Goal: Information Seeking & Learning: Learn about a topic

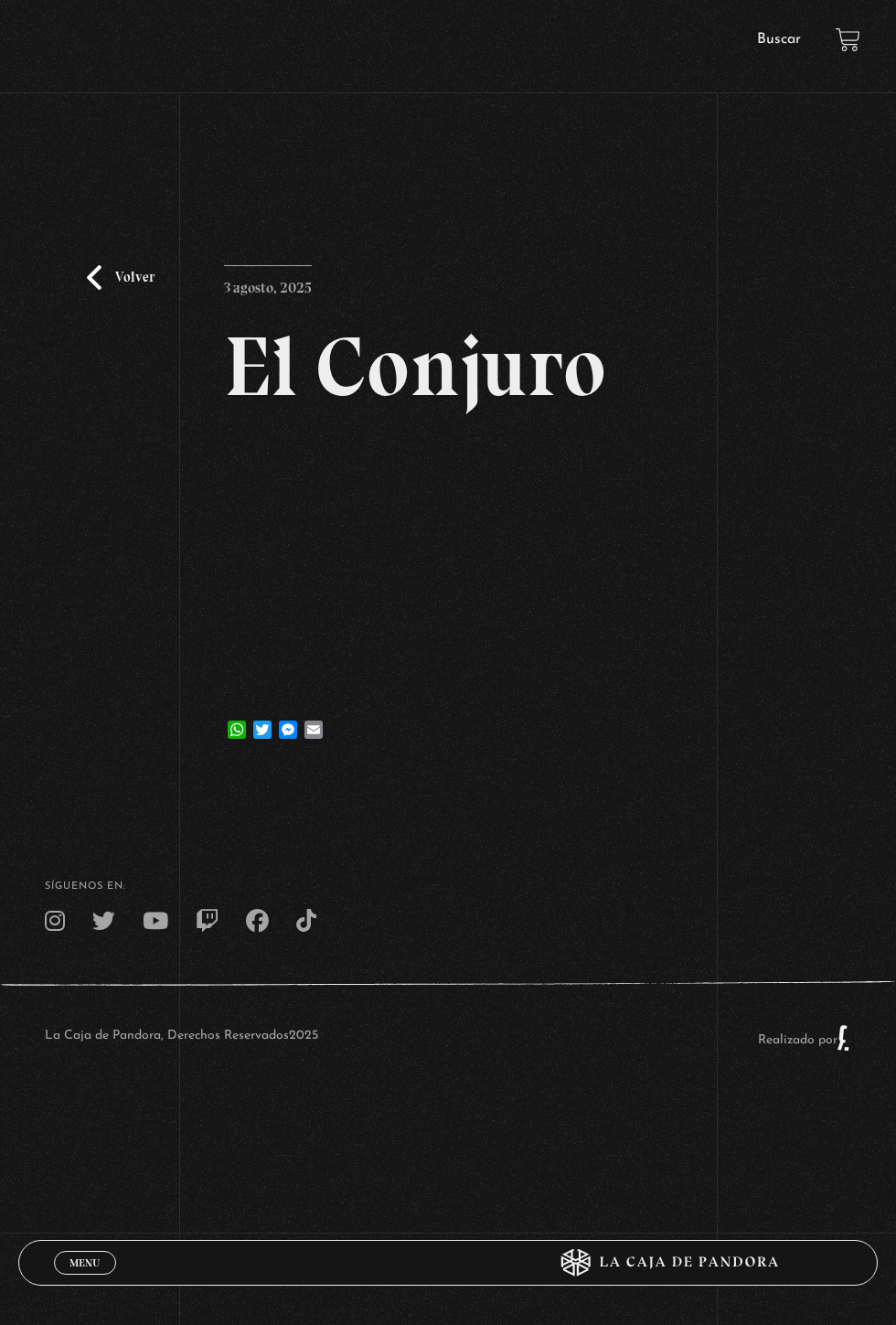
click at [96, 274] on link "Volver" at bounding box center [121, 277] width 68 height 25
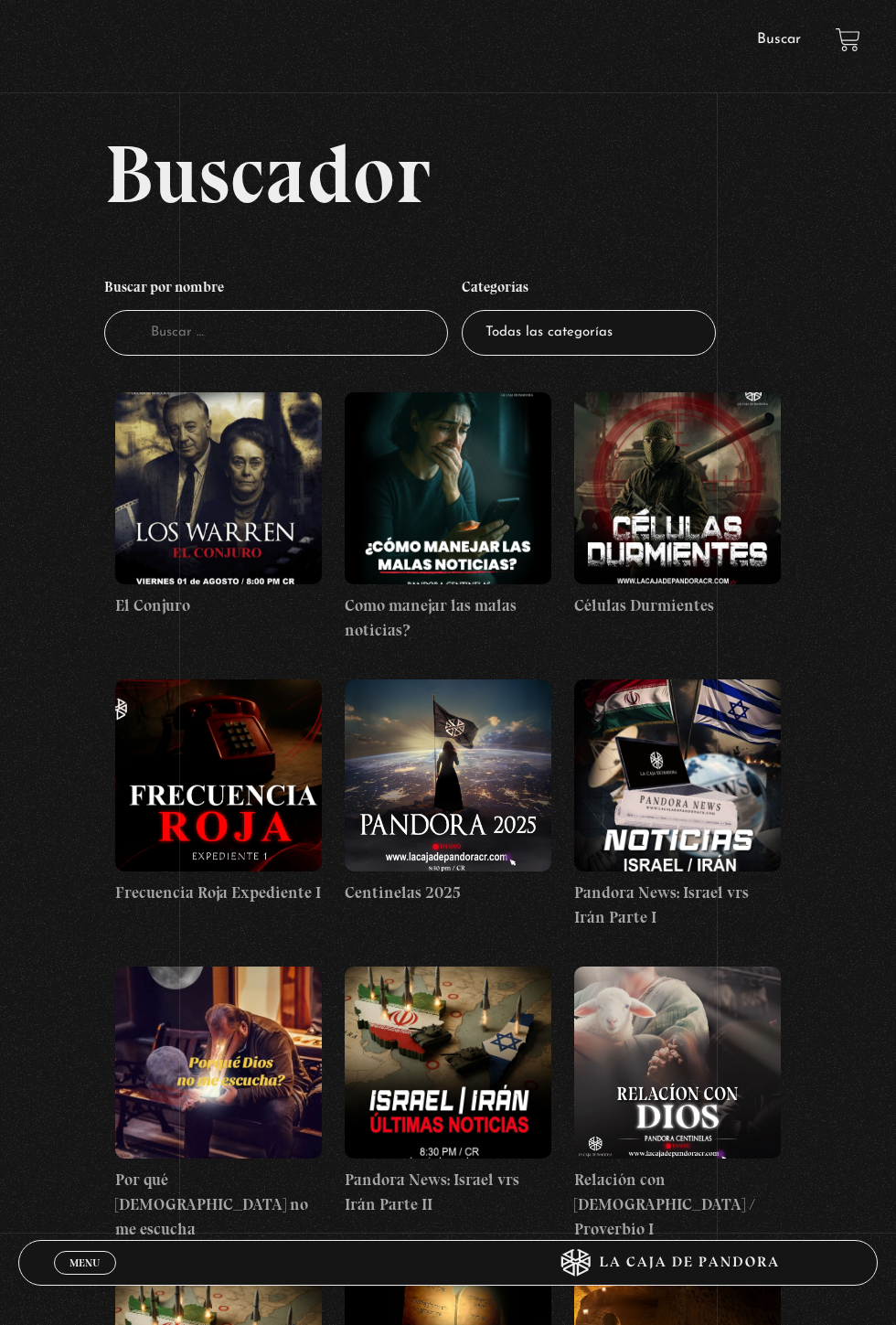
click at [399, 334] on input "Buscador" at bounding box center [275, 333] width 343 height 46
type input "E"
type input "In"
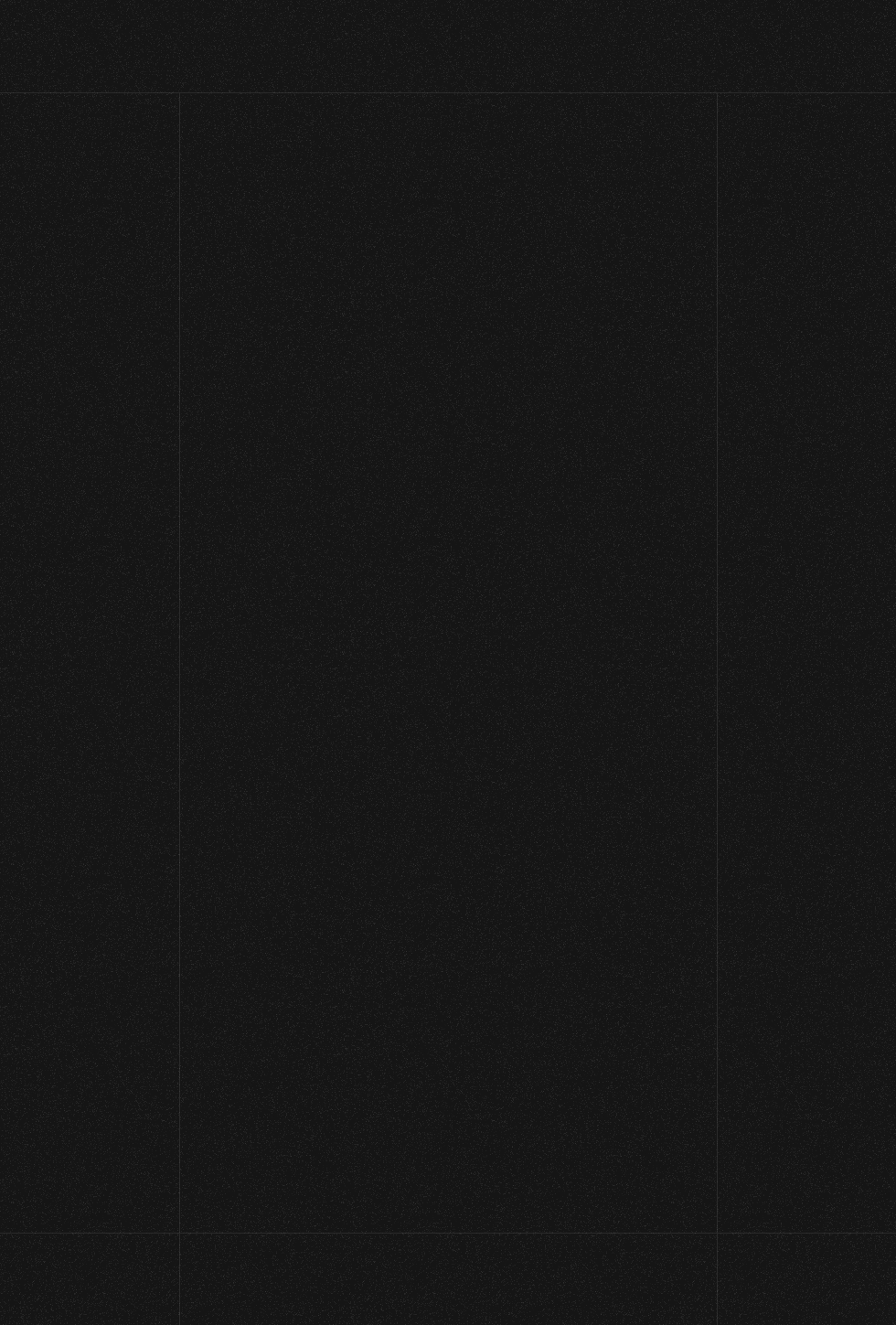
click at [43, 1272] on header "Menu Cerrar Alejandra Porras Araya En vivos Pandora Centinelas Mi cuenta Salir …" at bounding box center [447, 1263] width 809 height 43
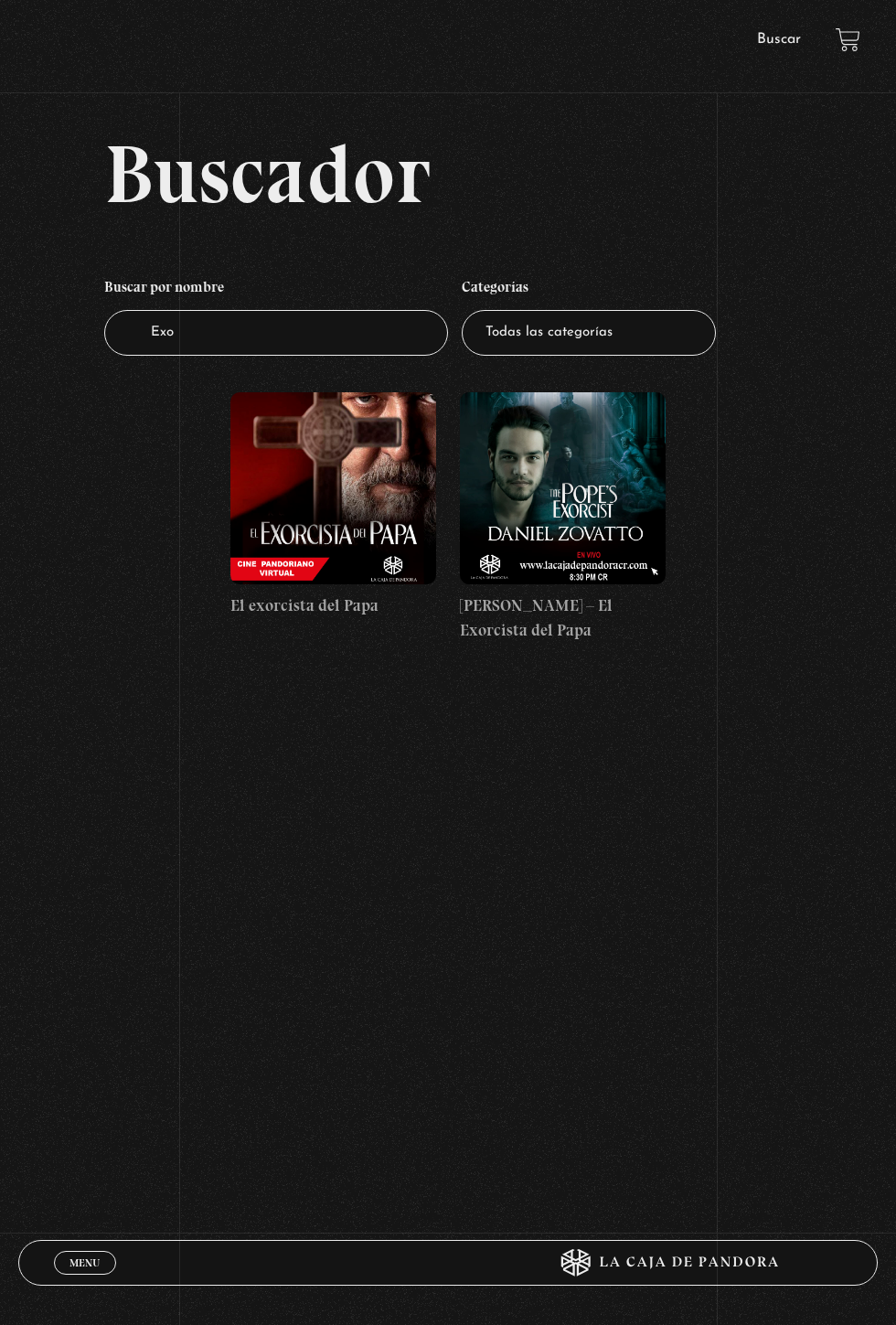
click at [35, 1249] on header "Menu Cerrar Alejandra Porras Araya En vivos Pandora Centinelas Mi cuenta Salir …" at bounding box center [448, 1263] width 860 height 45
click at [64, 1280] on div "Menu Cerrar" at bounding box center [269, 1263] width 430 height 44
click at [789, 41] on link "Buscar" at bounding box center [779, 39] width 44 height 14
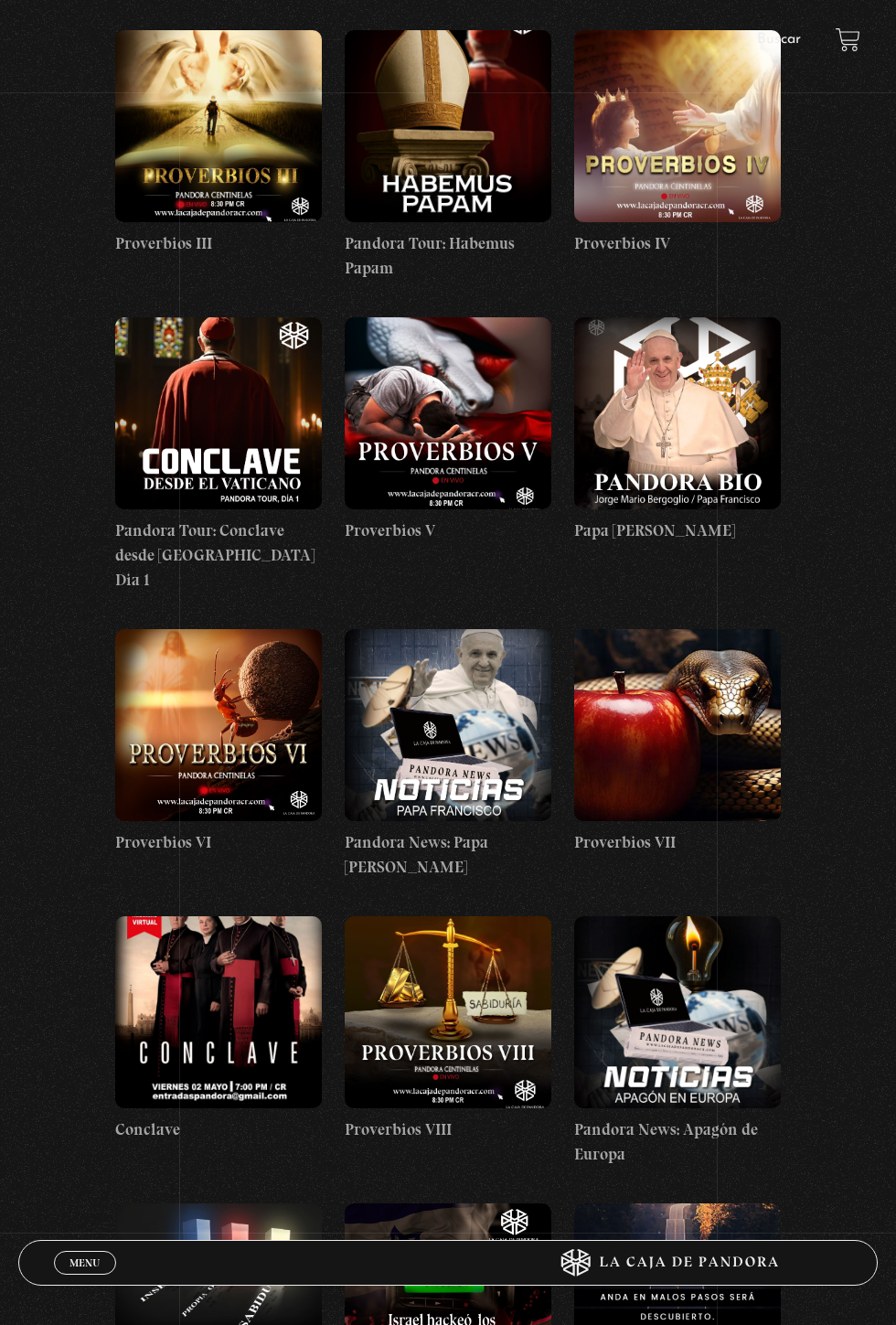
scroll to position [1535, 0]
click at [123, 1231] on figure at bounding box center [219, 1300] width 206 height 192
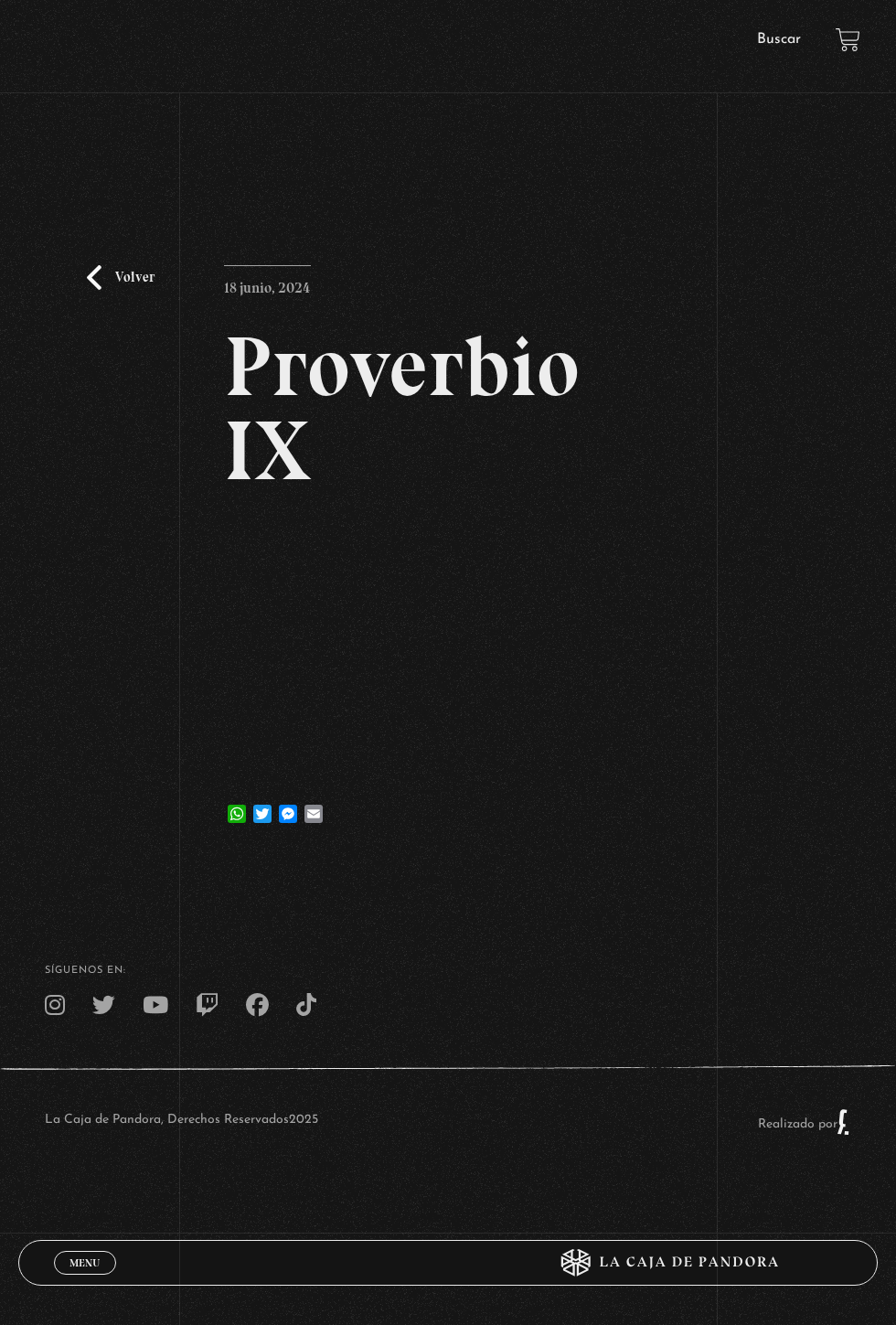
click at [94, 282] on link "Volver" at bounding box center [121, 277] width 68 height 25
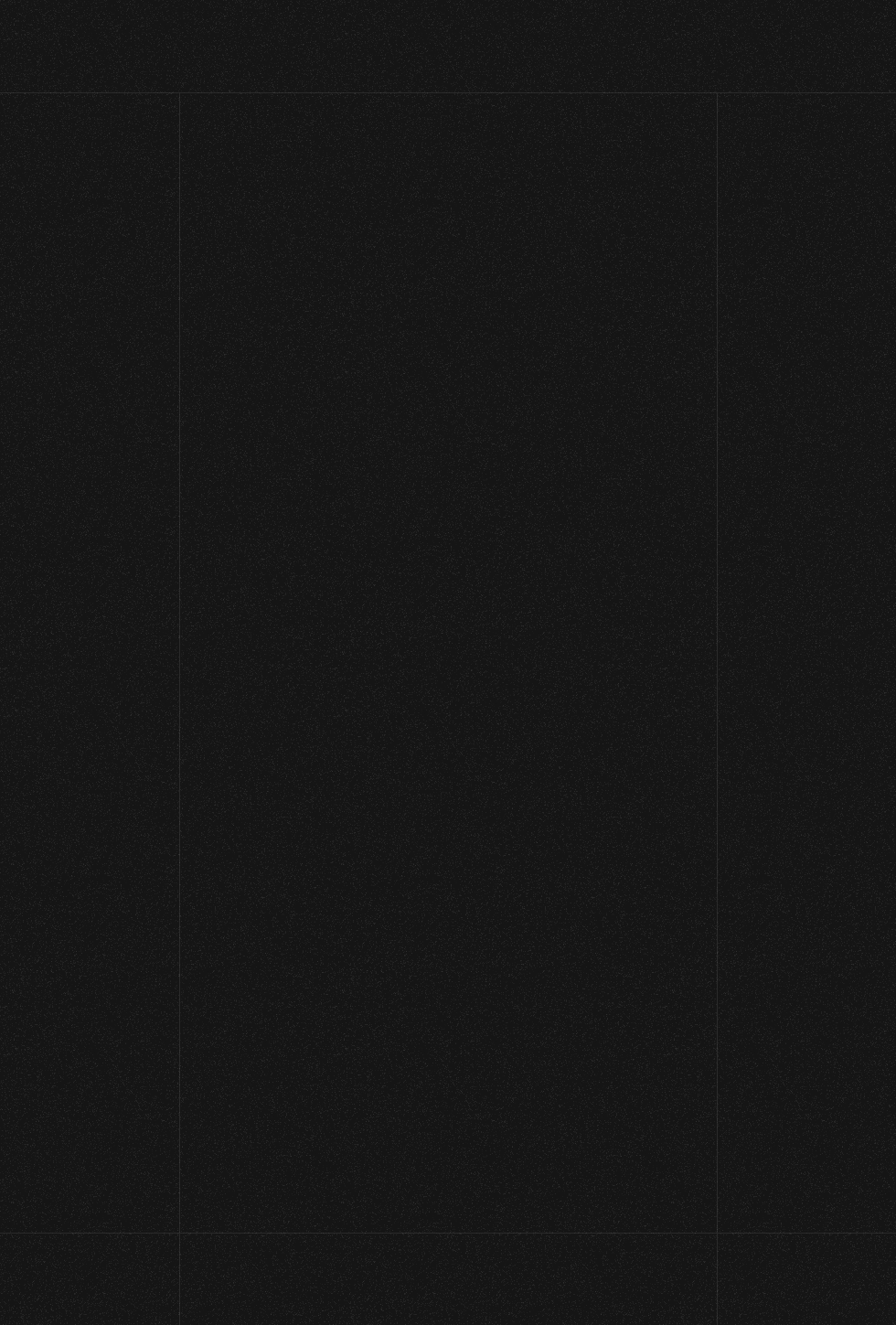
scroll to position [1535, 0]
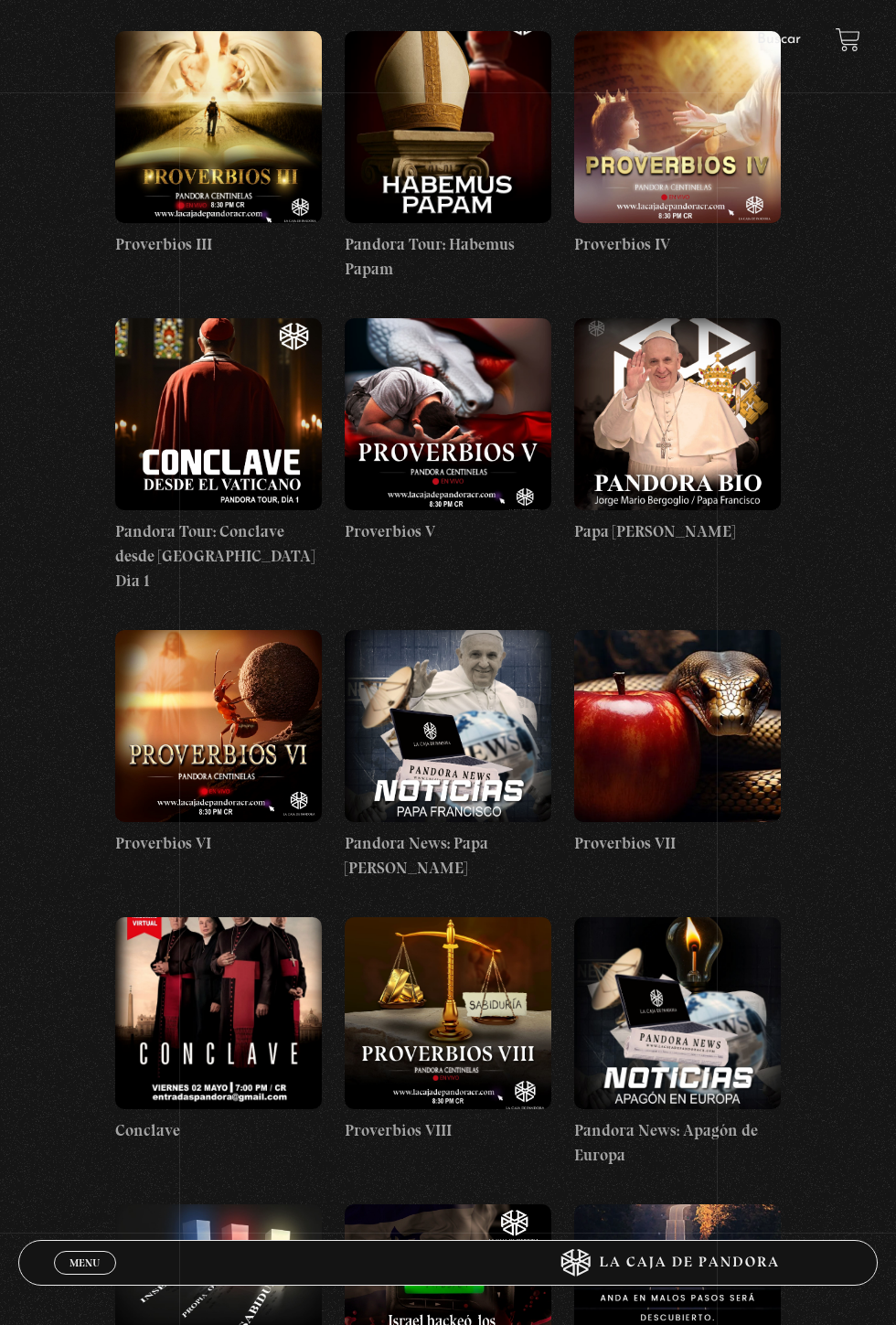
click at [129, 1256] on div "Menu Cerrar" at bounding box center [269, 1263] width 430 height 44
click at [82, 1268] on span "Menu" at bounding box center [84, 1263] width 30 height 11
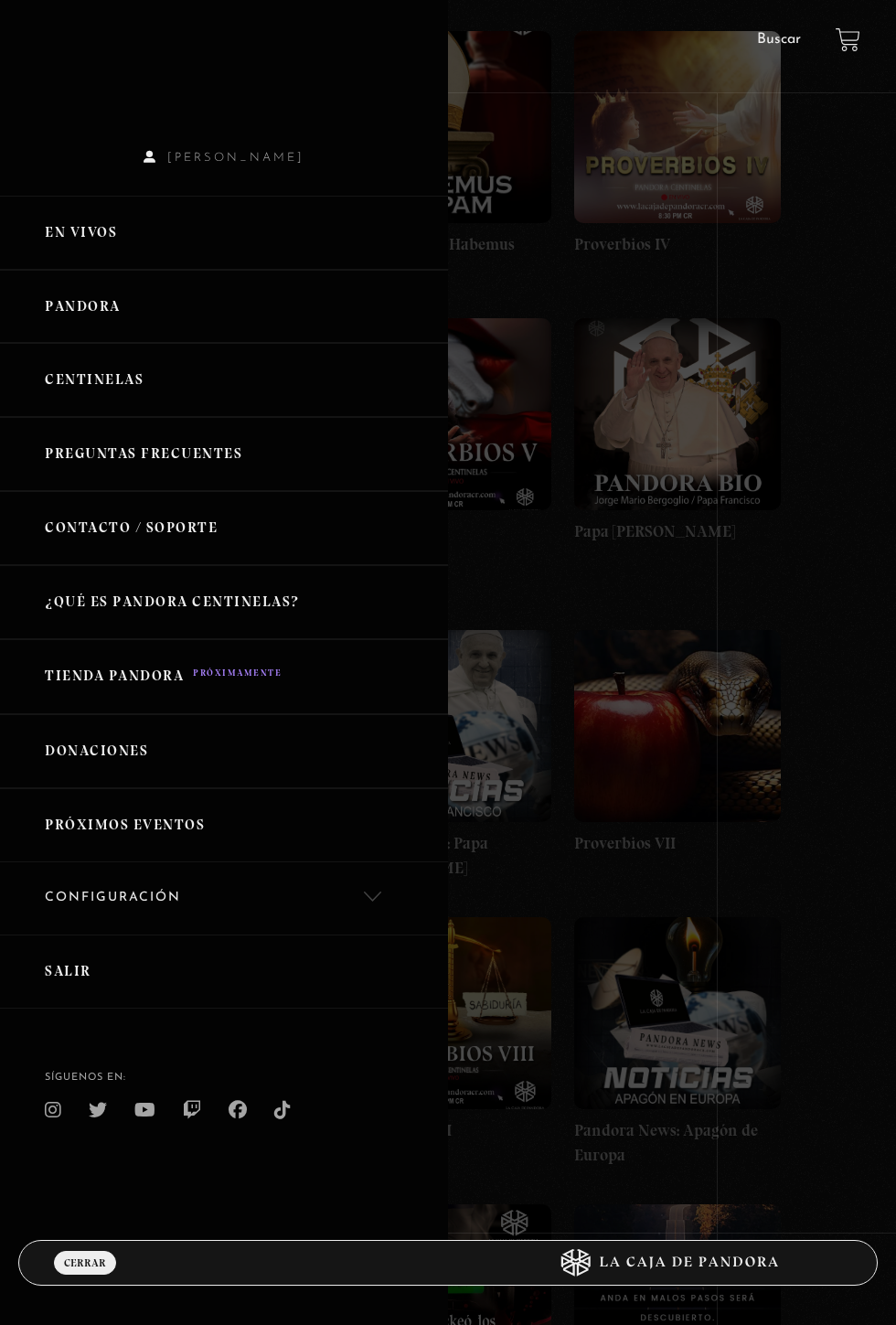
click at [157, 404] on link "Centinelas" at bounding box center [224, 380] width 448 height 74
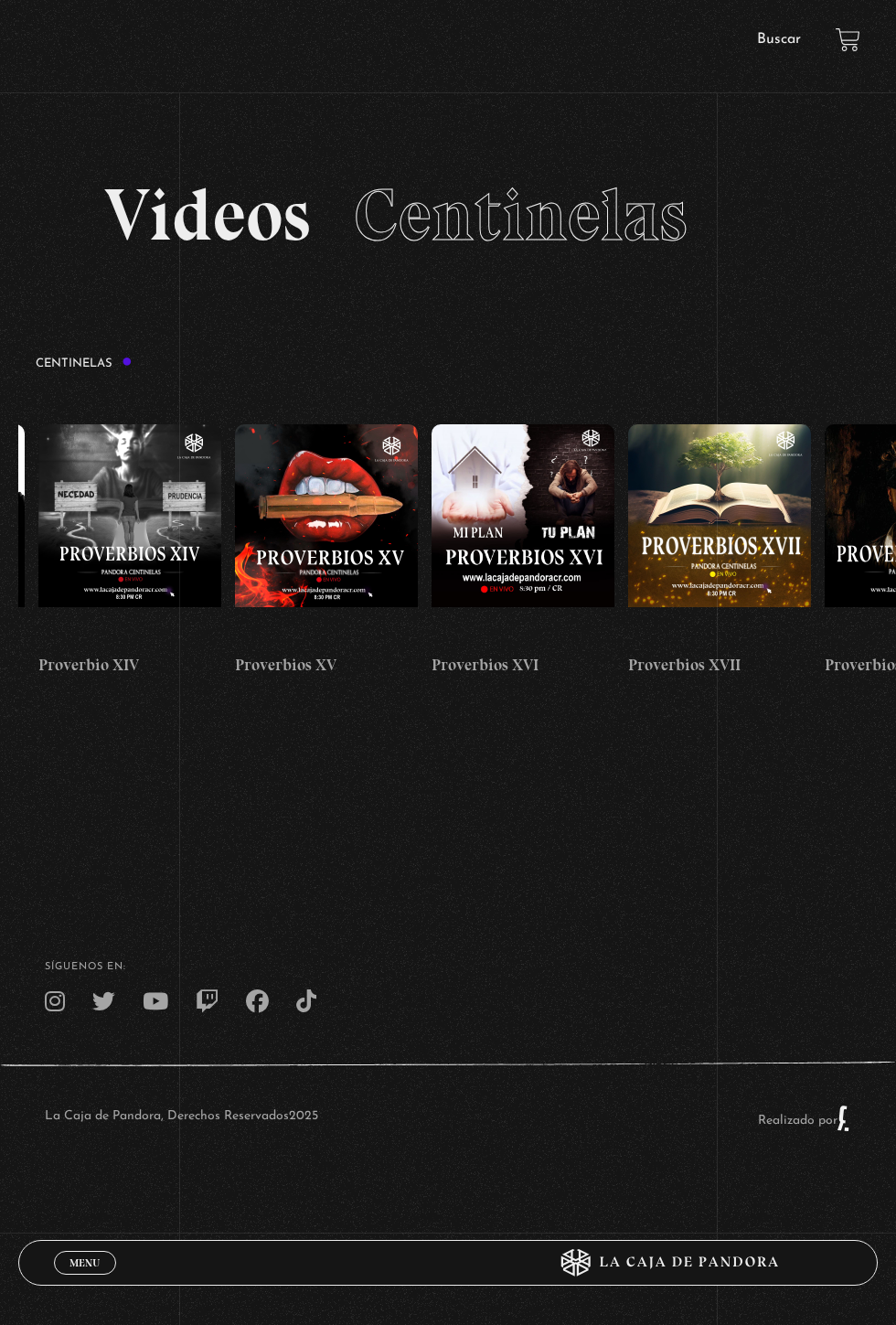
scroll to position [0, 3118]
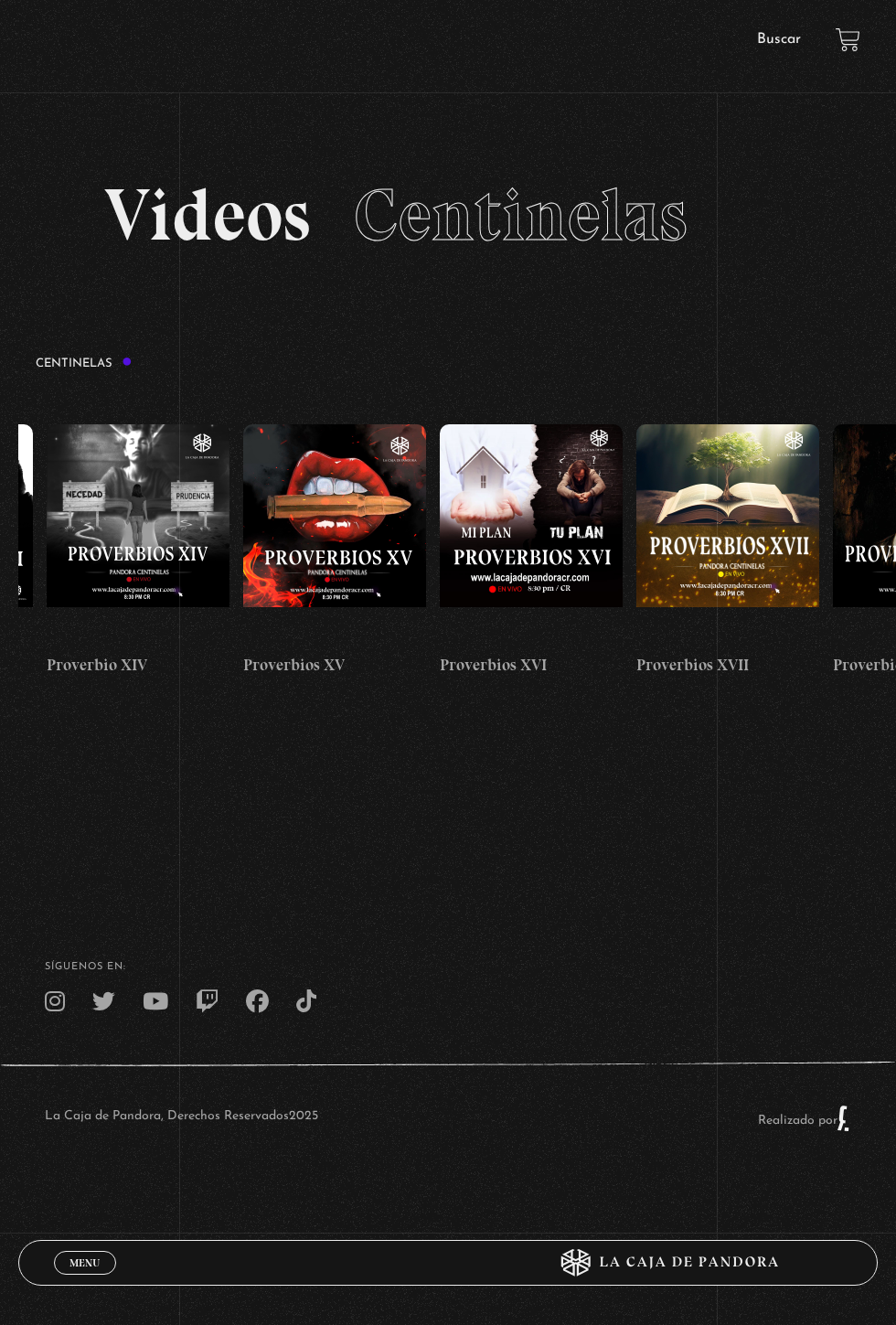
click at [571, 502] on figure at bounding box center [531, 534] width 183 height 220
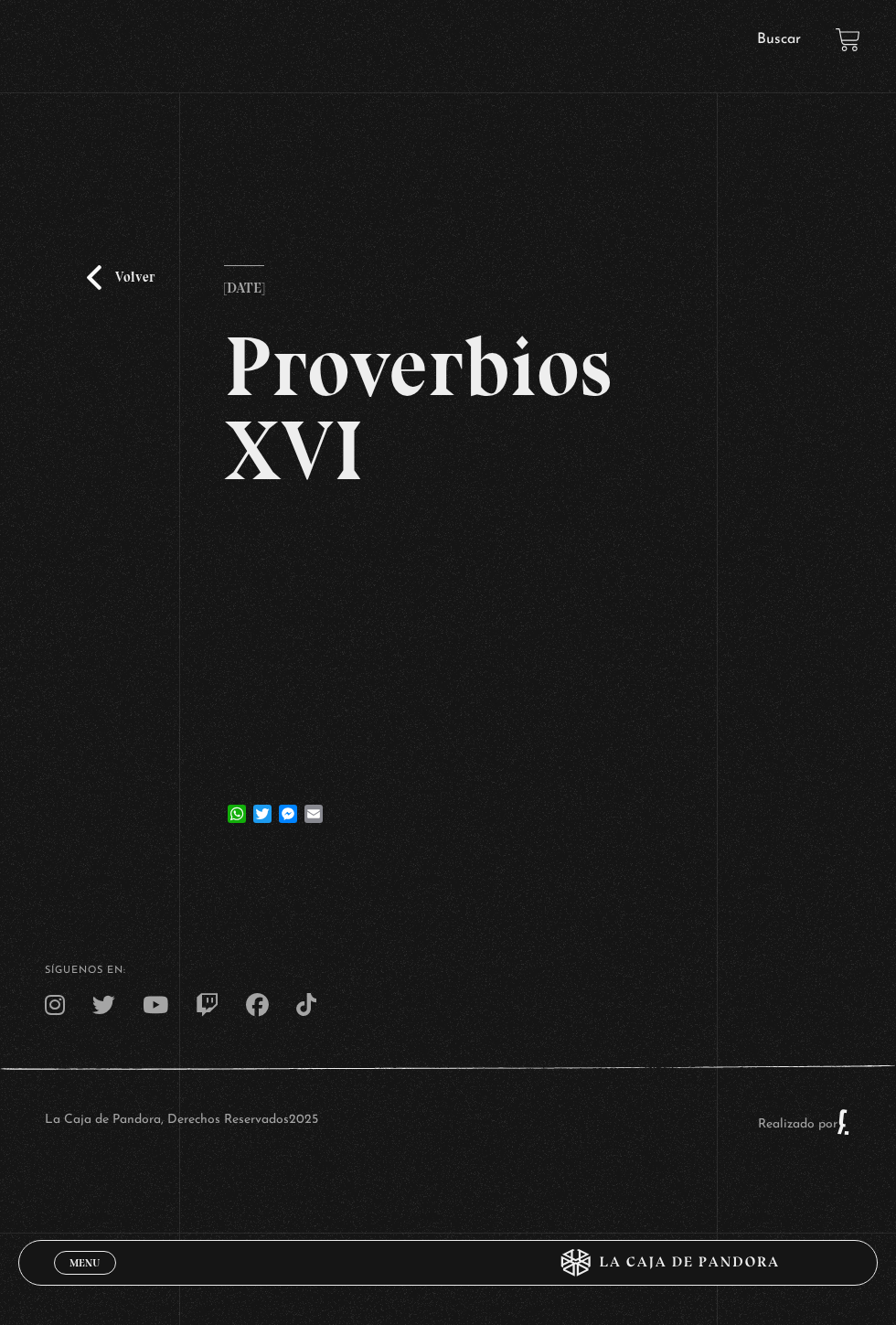
click at [671, 755] on iframe at bounding box center [448, 646] width 448 height 252
